Goal: Task Accomplishment & Management: Use online tool/utility

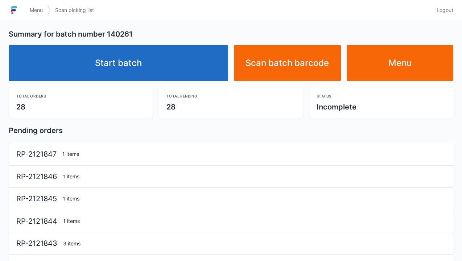
click at [177, 75] on link "Start batch" at bounding box center [118, 63] width 219 height 36
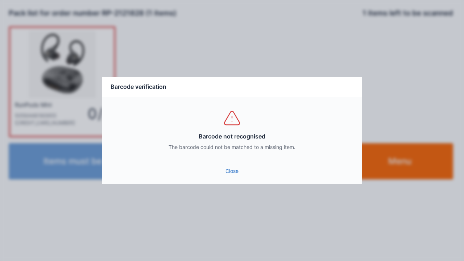
click at [239, 172] on link "Close" at bounding box center [232, 171] width 249 height 13
